Goal: Task Accomplishment & Management: Manage account settings

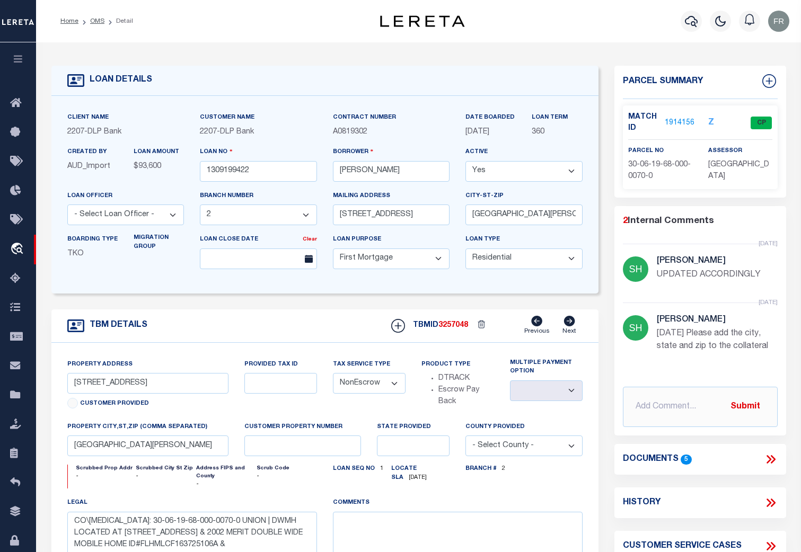
select select "16877"
select select "10"
select select "NonEscrow"
click at [14, 514] on icon at bounding box center [18, 512] width 17 height 13
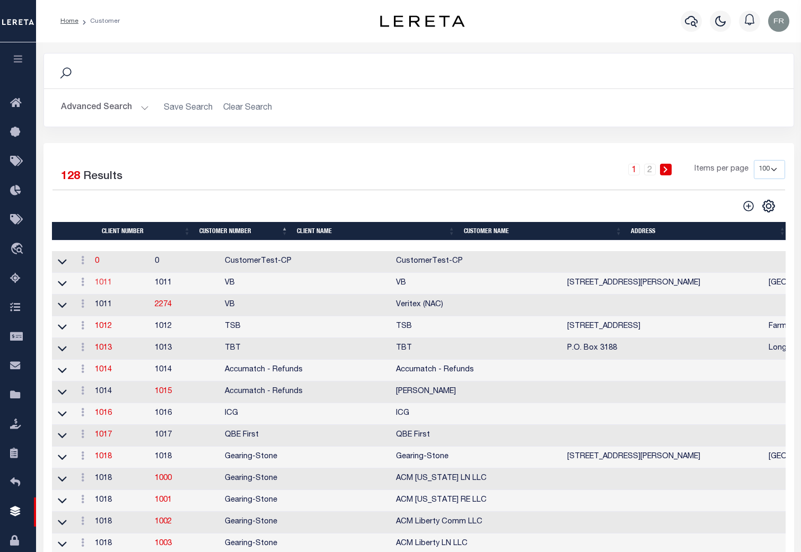
click at [109, 286] on link "1011" at bounding box center [103, 282] width 17 height 7
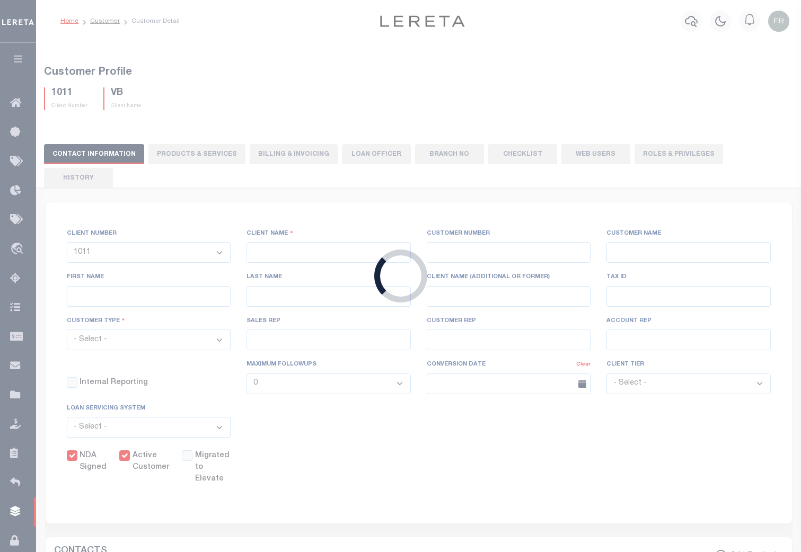
select select
type input "VB"
type input "1011"
type input "VB"
type input "Guy"
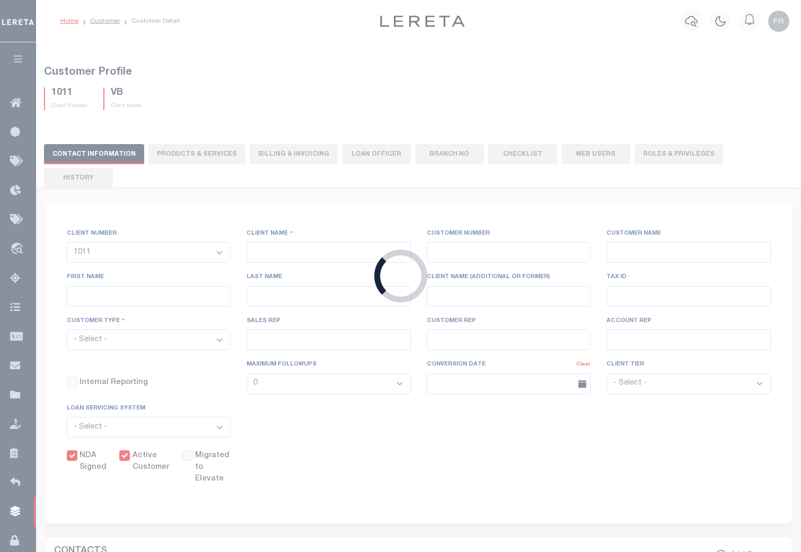
type input "[GEOGRAPHIC_DATA]"
select select "Mixed Portfolio"
type input "Paula Kitchens"
type input "Beth Wiebe"
type input "11/17/2022"
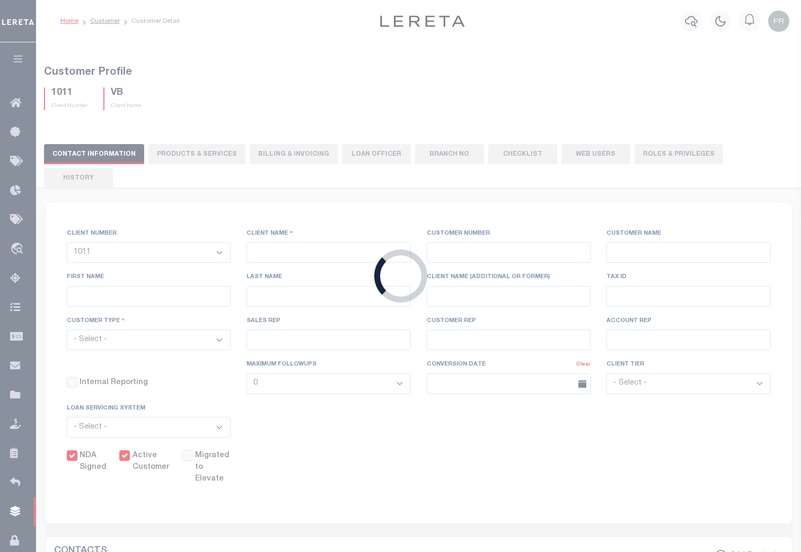
select select "Tier 3"
checkbox input "true"
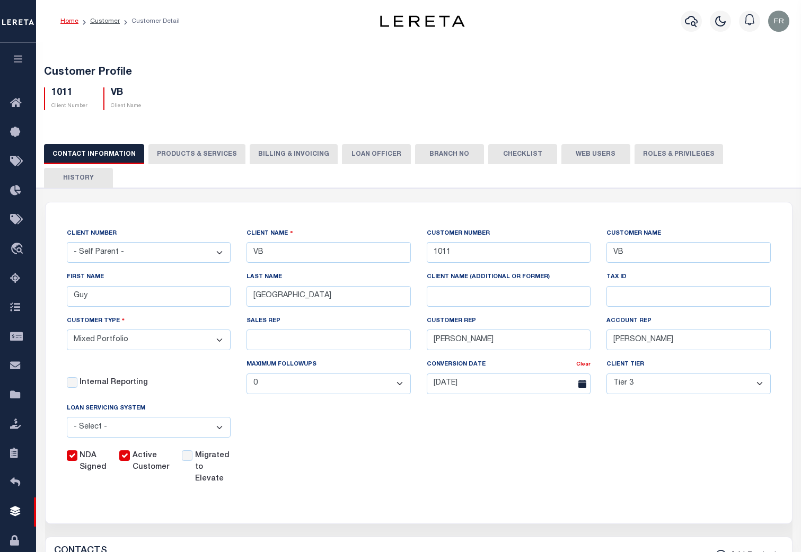
click at [579, 155] on button "Web Users" at bounding box center [595, 154] width 69 height 20
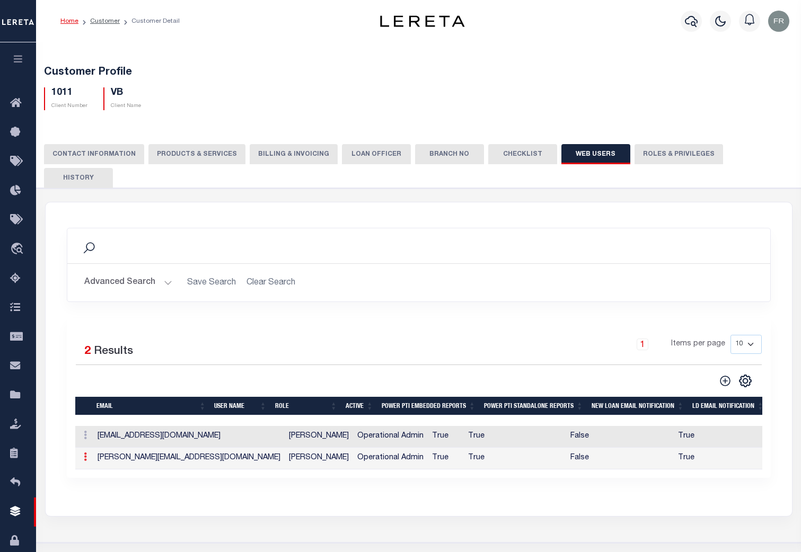
click at [86, 453] on icon at bounding box center [85, 457] width 3 height 8
click at [103, 482] on link "Edit" at bounding box center [104, 490] width 48 height 17
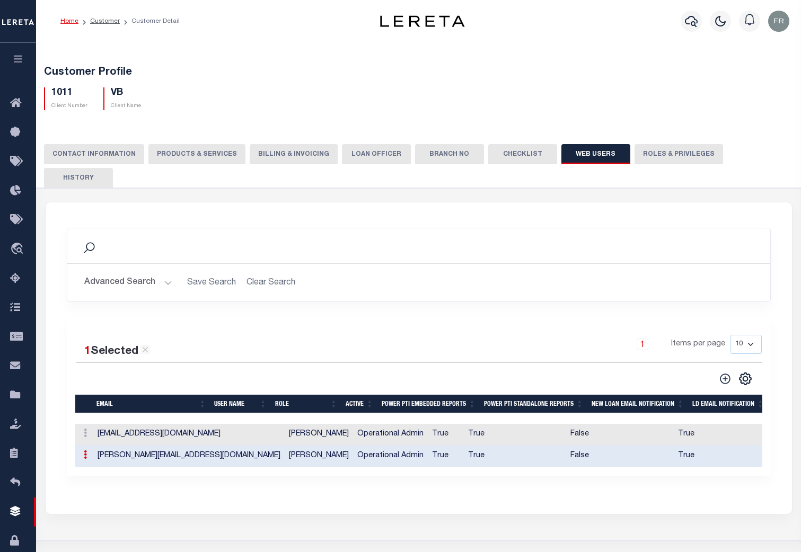
type input "ahmad.darwish@accumatch.com"
type input "adarwish-c@lereta.com"
type input "ahmad darwish"
checkbox input "true"
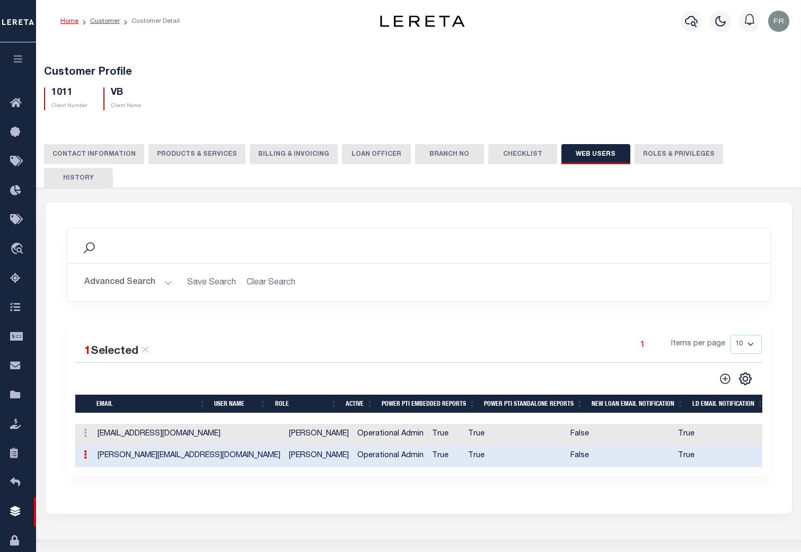
checkbox input "true"
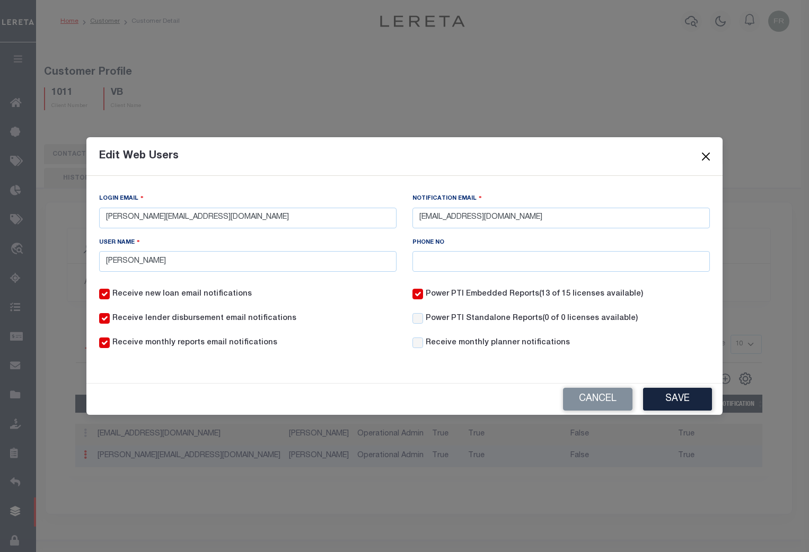
click at [707, 156] on button "Close" at bounding box center [706, 156] width 14 height 14
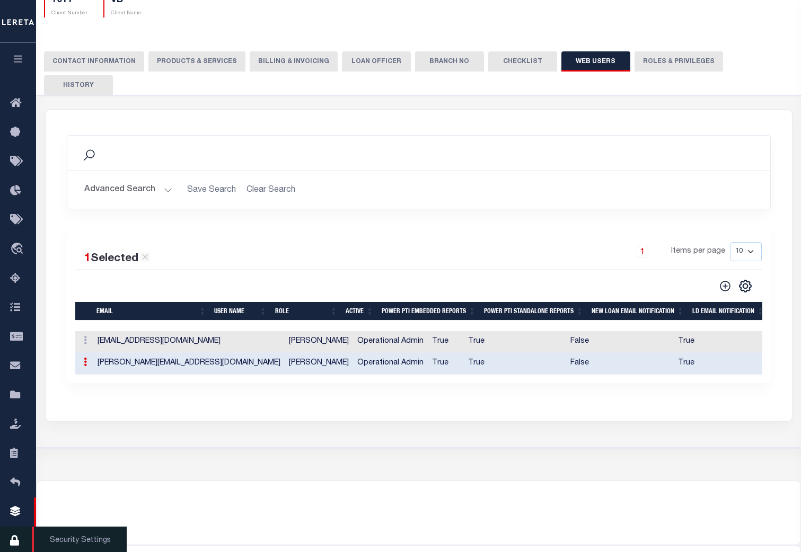
click at [12, 542] on icon at bounding box center [18, 541] width 17 height 13
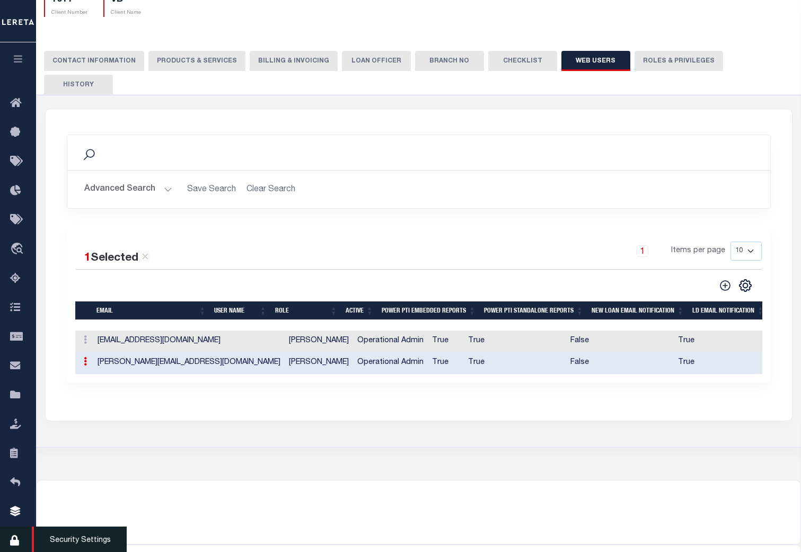
scroll to position [94, 0]
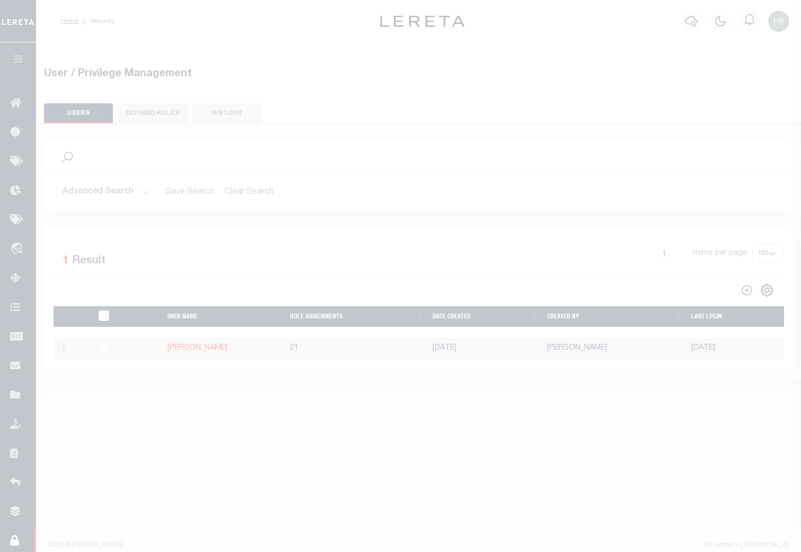
select select "100"
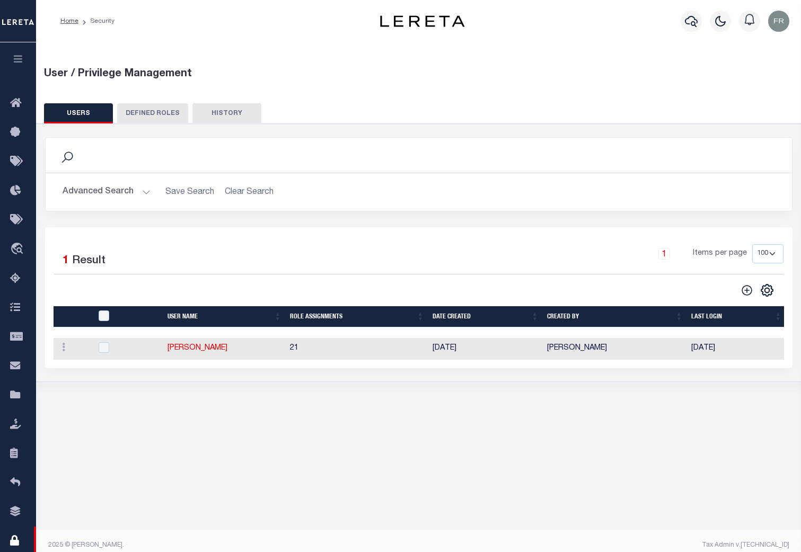
click at [161, 114] on button "DEFINED ROLES" at bounding box center [152, 113] width 71 height 20
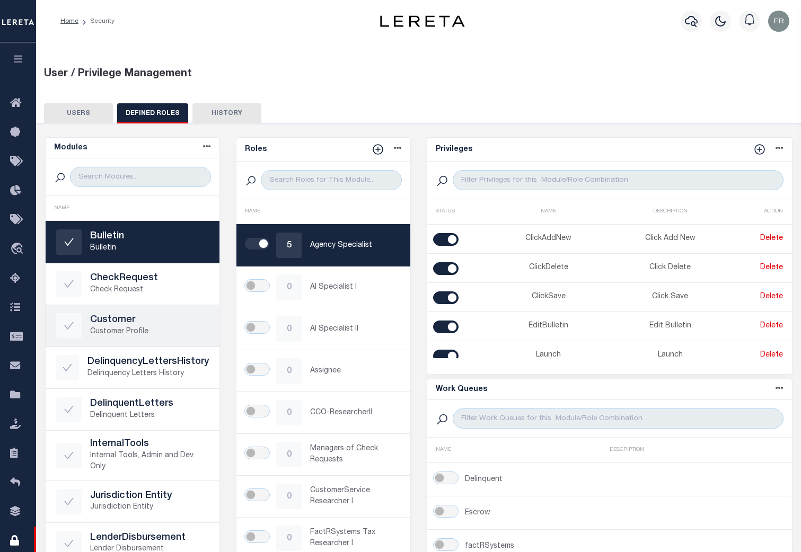
click at [159, 328] on p "Customer Profile" at bounding box center [149, 332] width 119 height 11
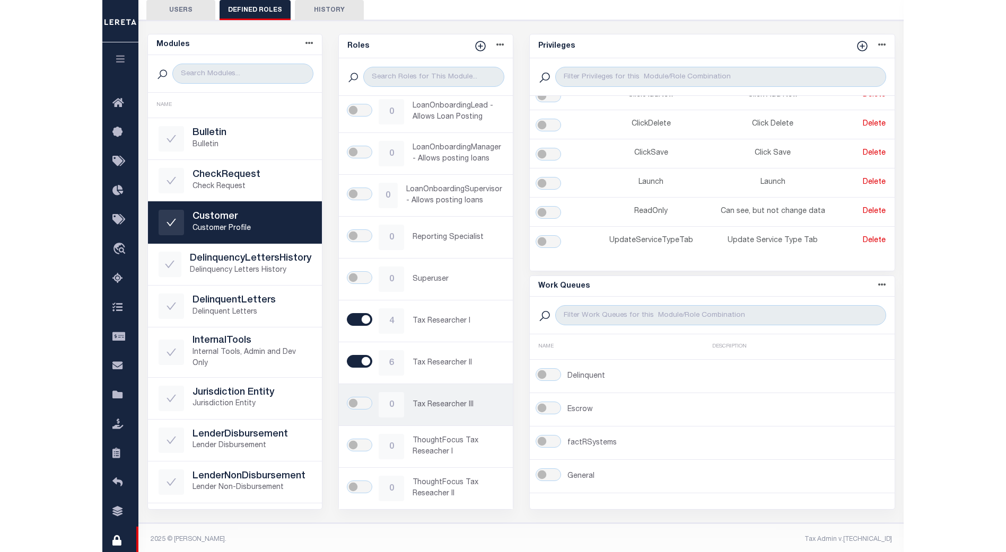
scroll to position [109, 0]
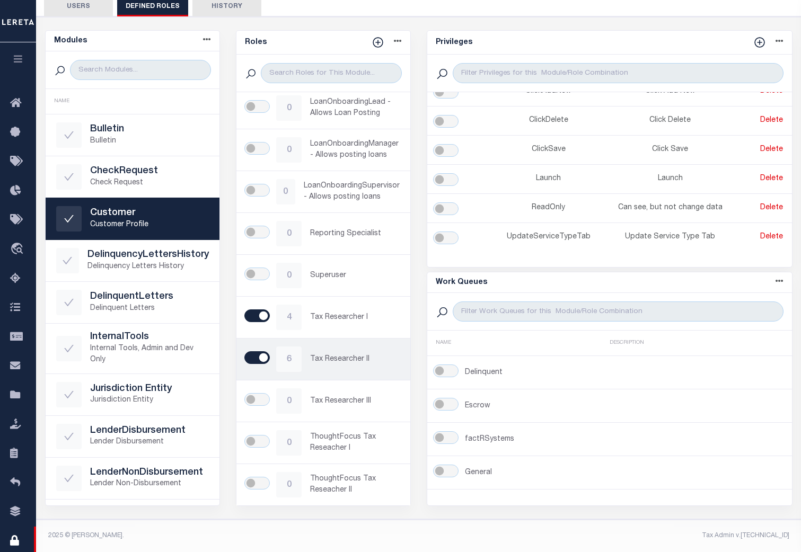
click at [362, 353] on div "6 Tax Researcher II" at bounding box center [323, 359] width 153 height 25
